Goal: Information Seeking & Learning: Check status

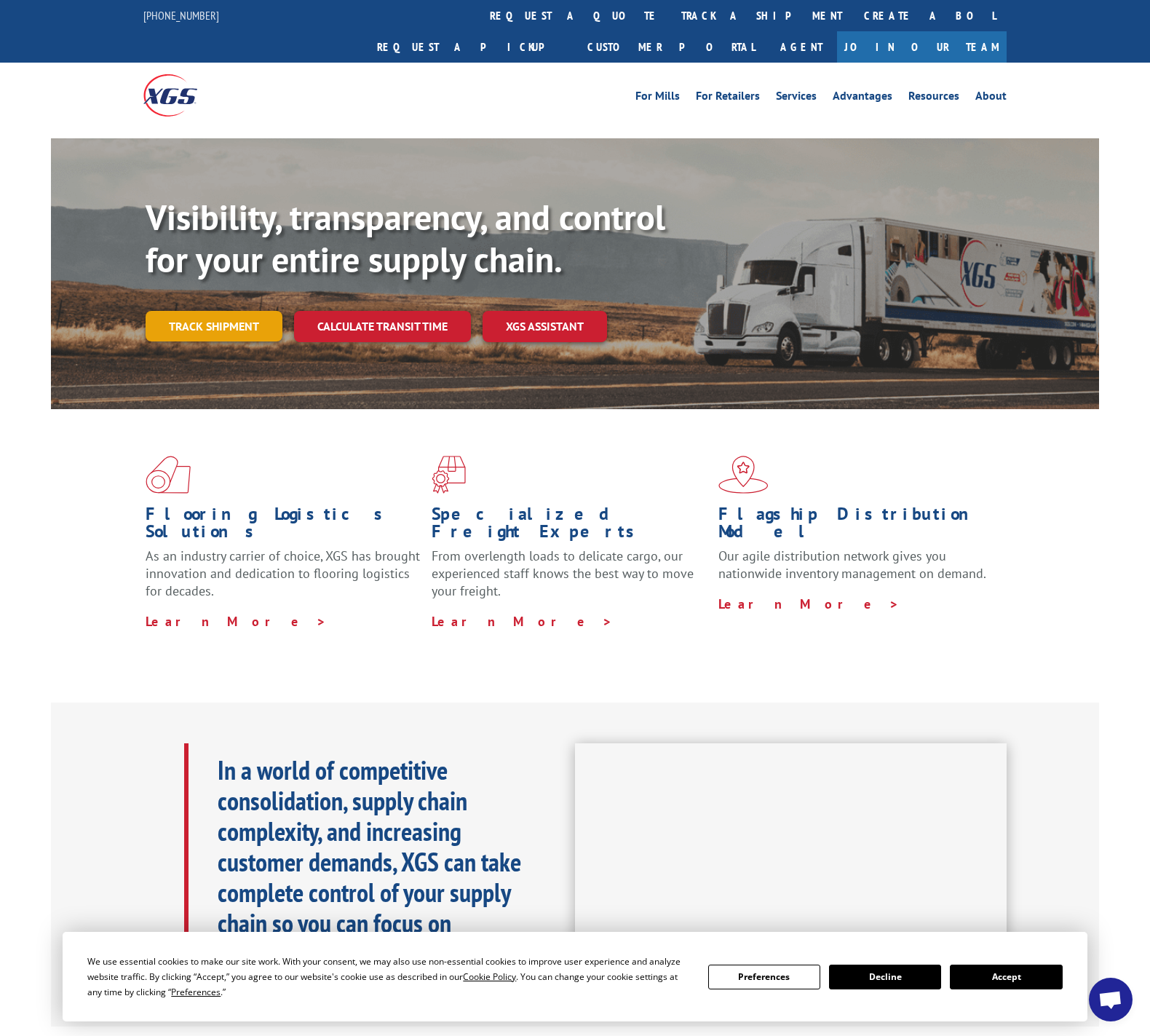
click at [242, 311] on link "Track shipment" at bounding box center [213, 326] width 137 height 31
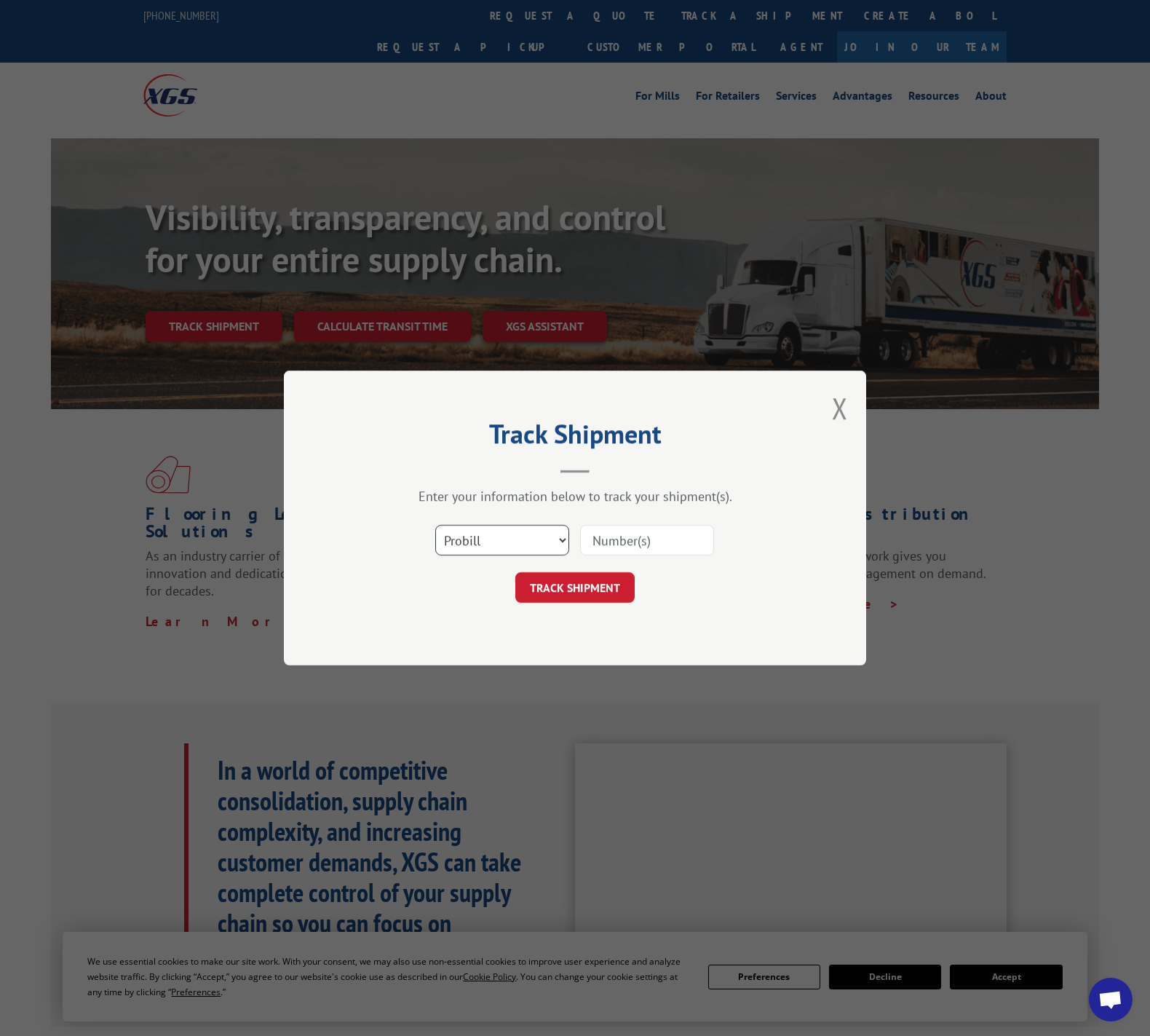
click at [540, 540] on select "Select category... Probill BOL PO" at bounding box center [502, 540] width 134 height 31
select select "bol"
click at [436, 525] on select "Select category... Probill BOL PO" at bounding box center [502, 540] width 134 height 31
click at [610, 540] on input at bounding box center [646, 540] width 134 height 31
paste input "10/10: Delivery to DL 10/17 to us 10/20 - JP"
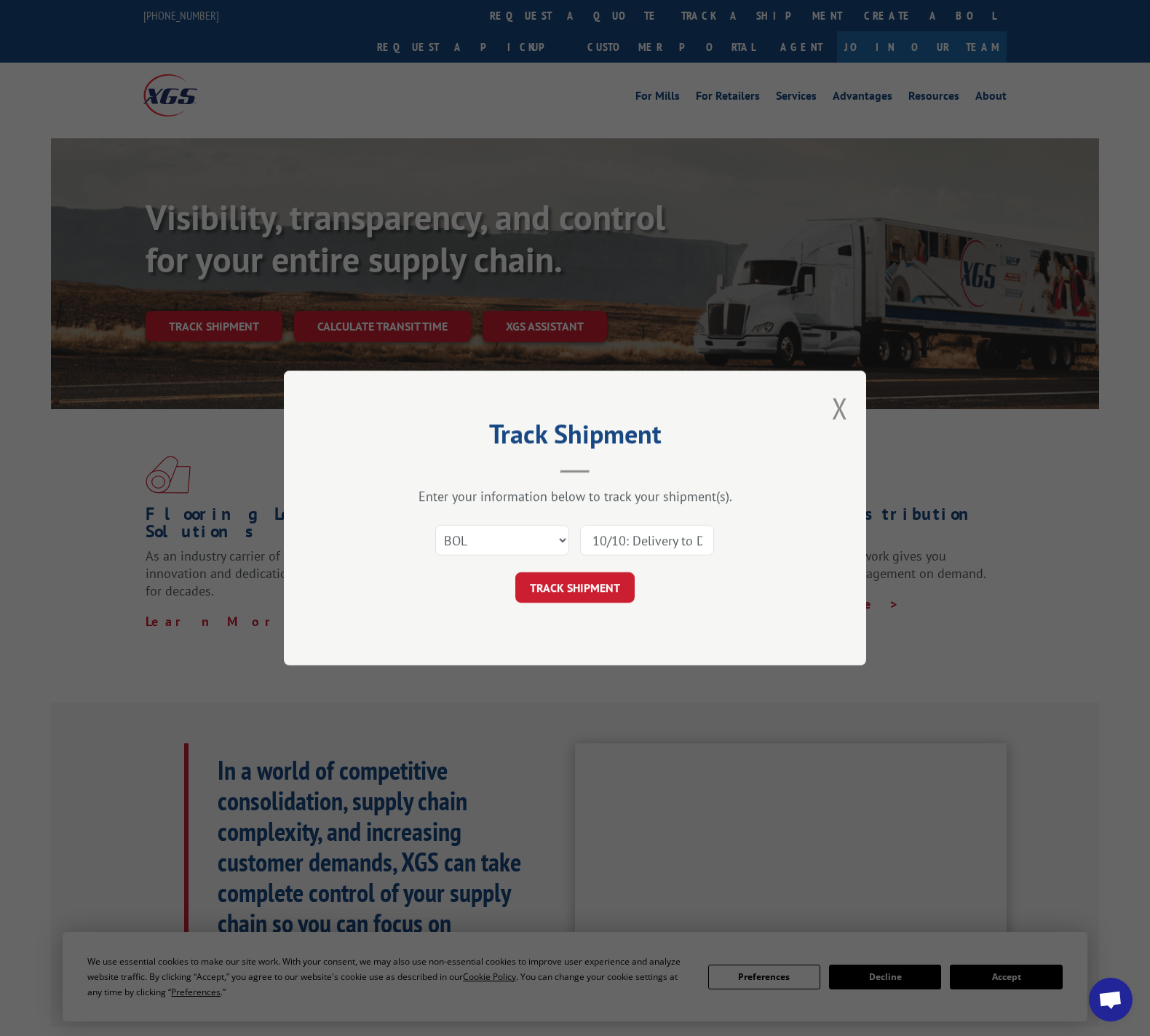
click at [845, 514] on div "Track Shipment Enter your information below to track your shipment(s). Select c…" at bounding box center [575, 518] width 582 height 294
click at [695, 535] on input "10/10: Delivery to DL 10/17 to us 10/20 - JP" at bounding box center [646, 540] width 134 height 31
drag, startPoint x: 596, startPoint y: 535, endPoint x: 769, endPoint y: 539, distance: 173.0
click at [769, 539] on div "Select category... Probill BOL PO 10/10: Delivery to DL 10/17 to us 10/20 - JP" at bounding box center [575, 539] width 436 height 48
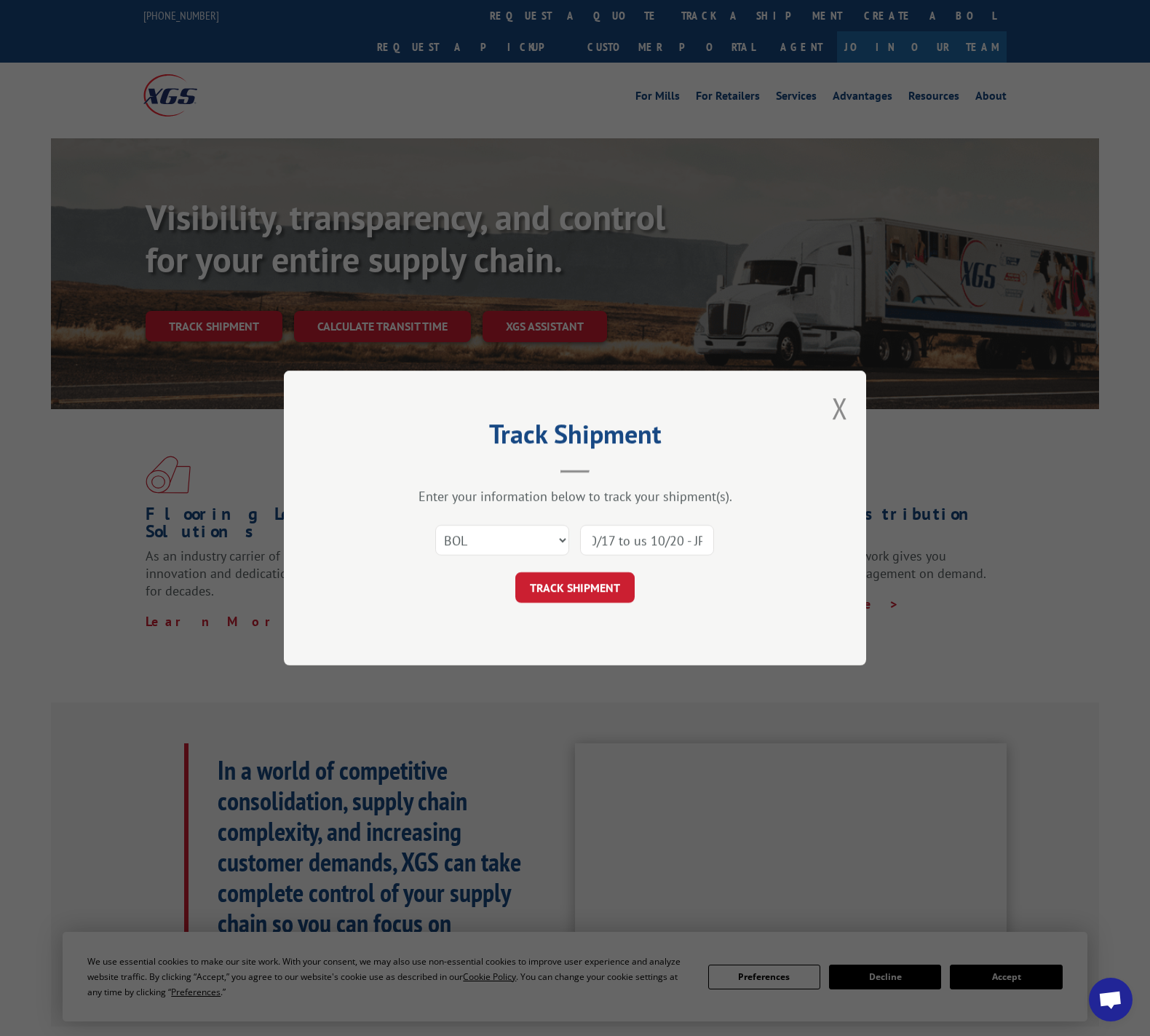
type input "1"
paste input "407669-01"
type input "407669-01"
drag, startPoint x: 591, startPoint y: 591, endPoint x: 650, endPoint y: 595, distance: 59.1
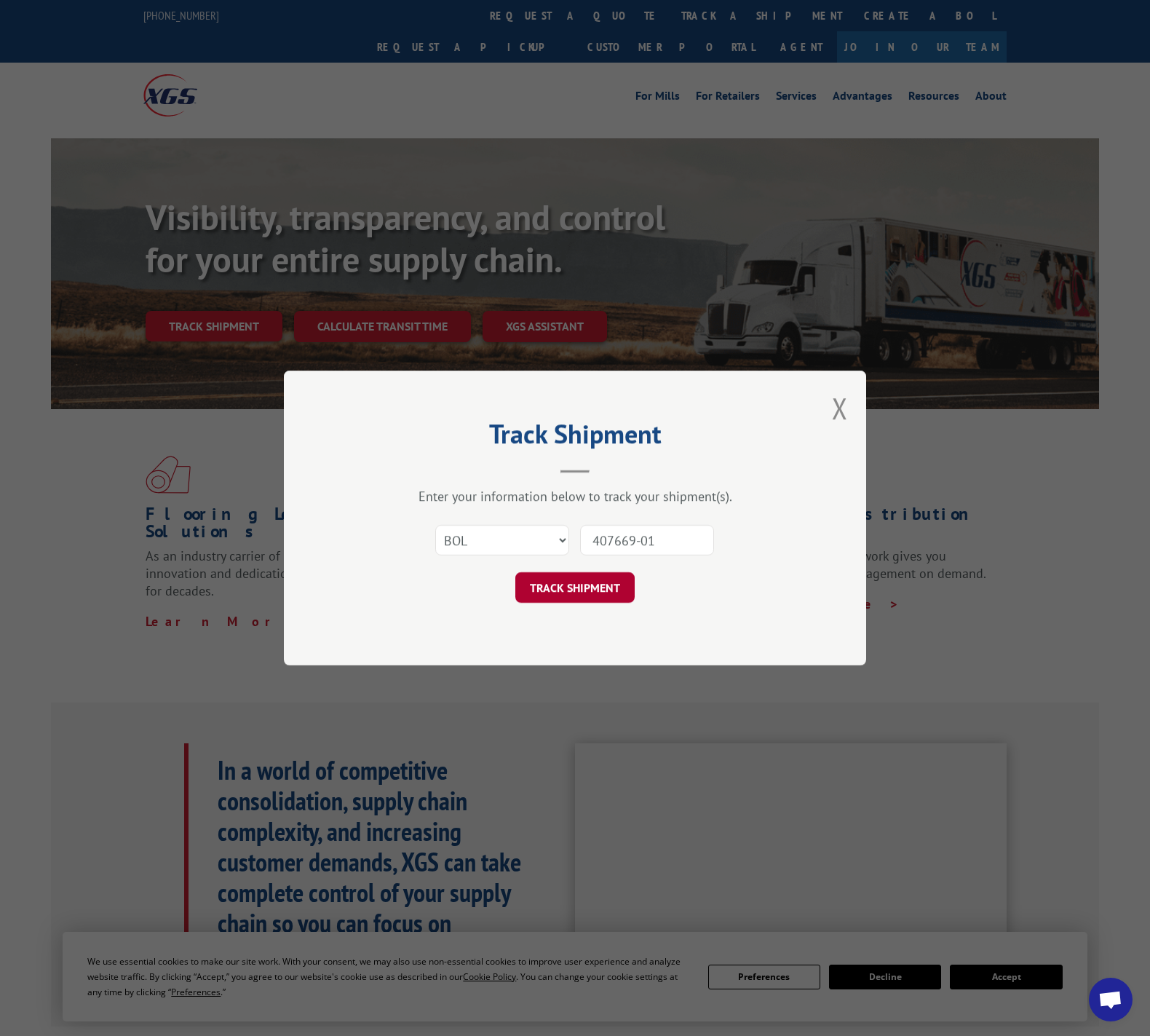
click at [590, 591] on button "TRACK SHIPMENT" at bounding box center [574, 587] width 119 height 31
